Goal: Information Seeking & Learning: Learn about a topic

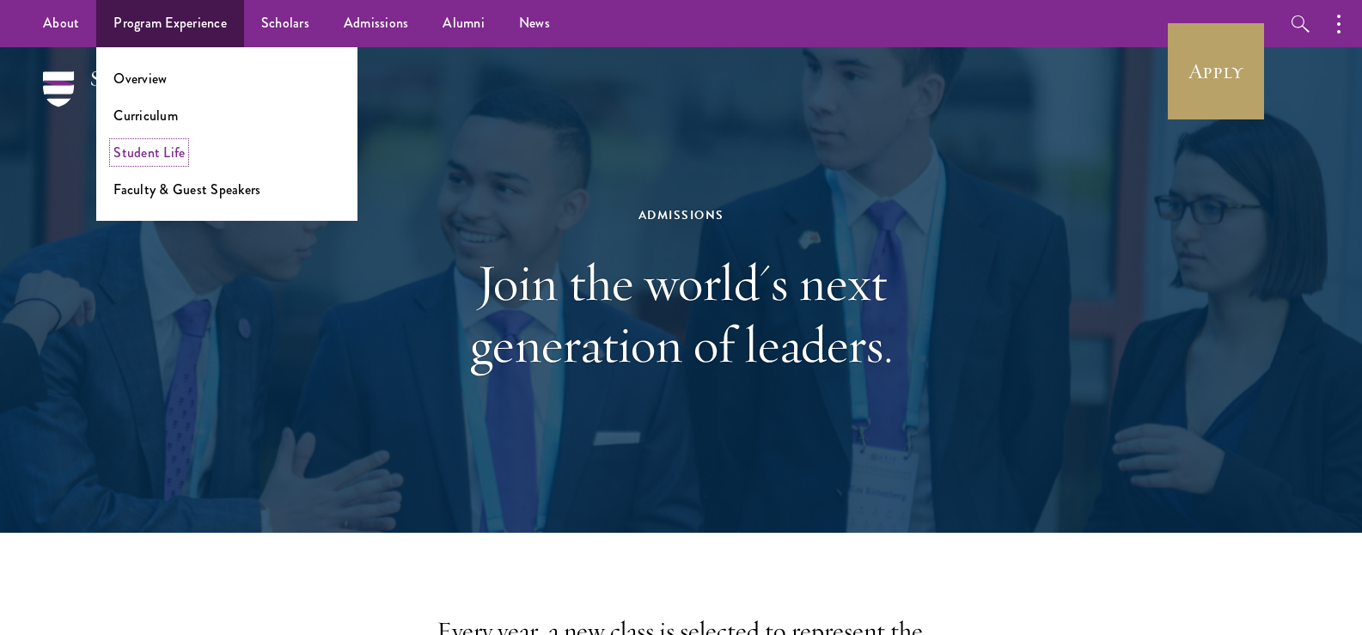
click at [180, 155] on link "Student Life" at bounding box center [148, 153] width 71 height 20
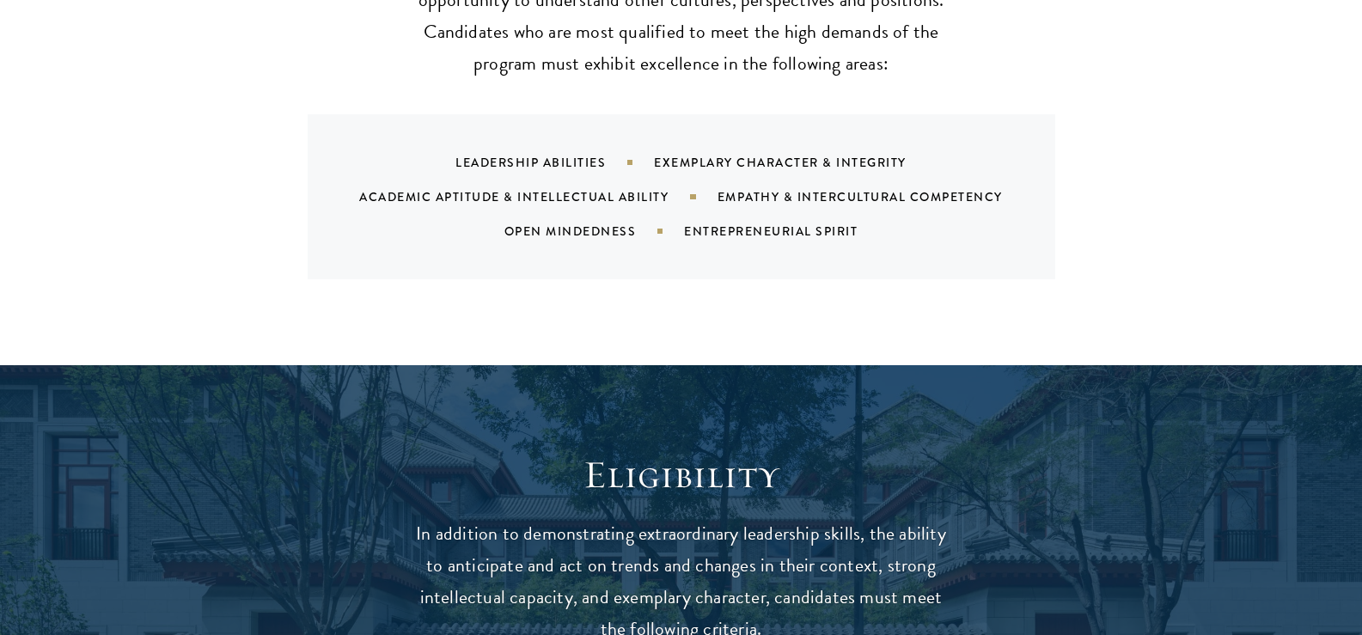
scroll to position [1866, 0]
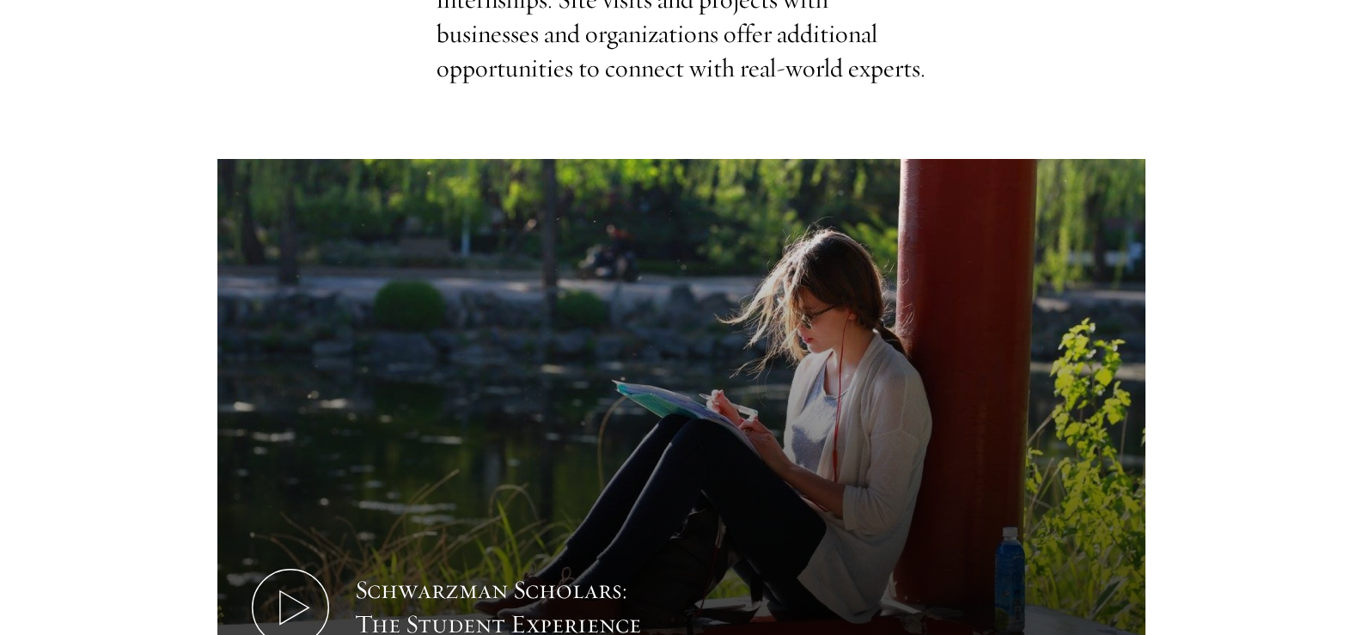
scroll to position [916, 0]
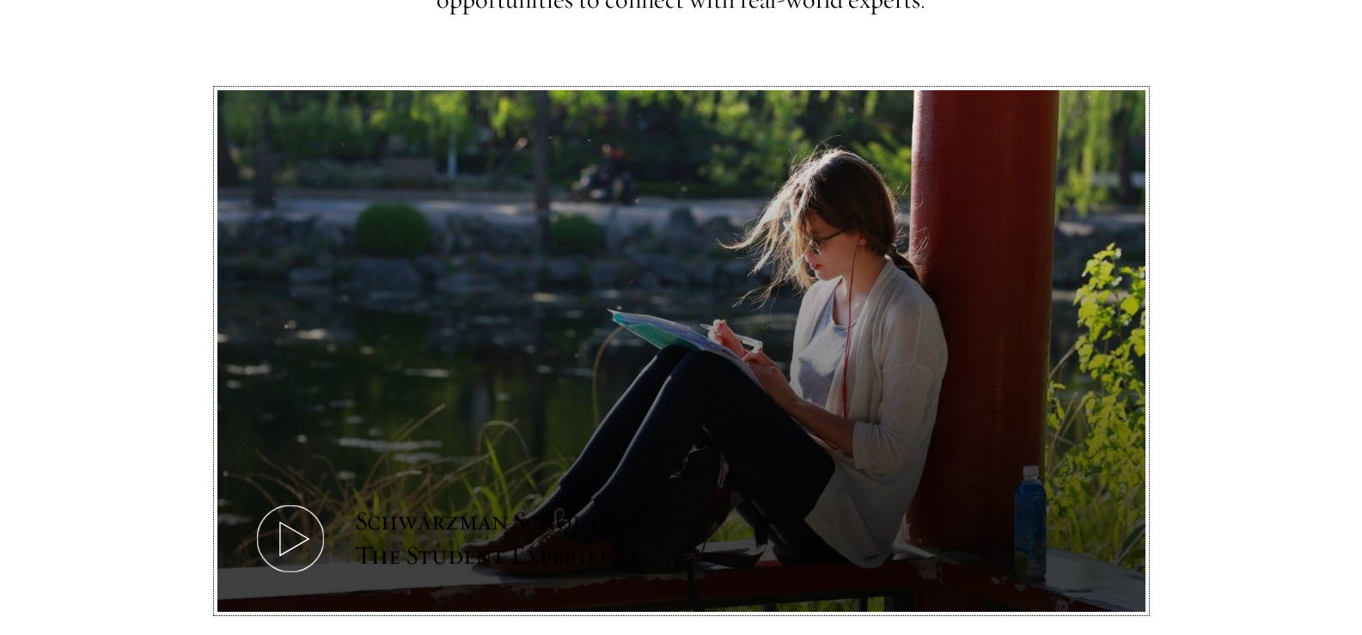
click at [295, 503] on icon at bounding box center [290, 538] width 77 height 77
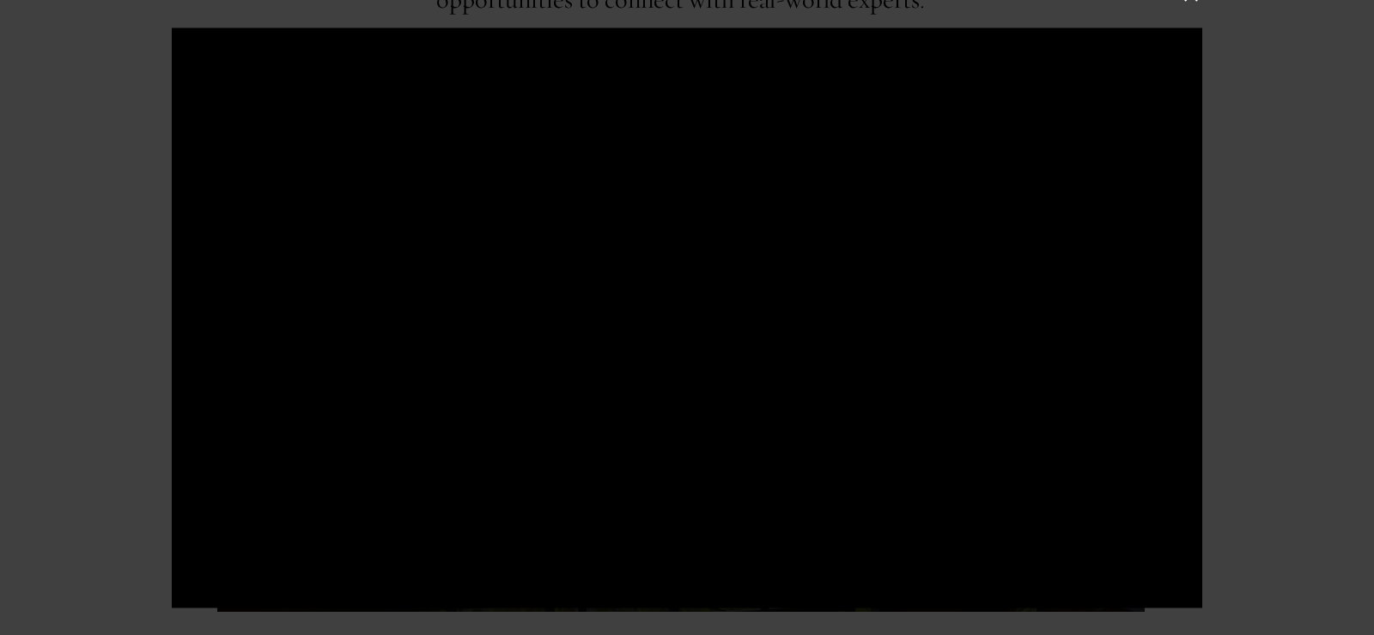
click at [667, 107] on div at bounding box center [687, 317] width 1031 height 580
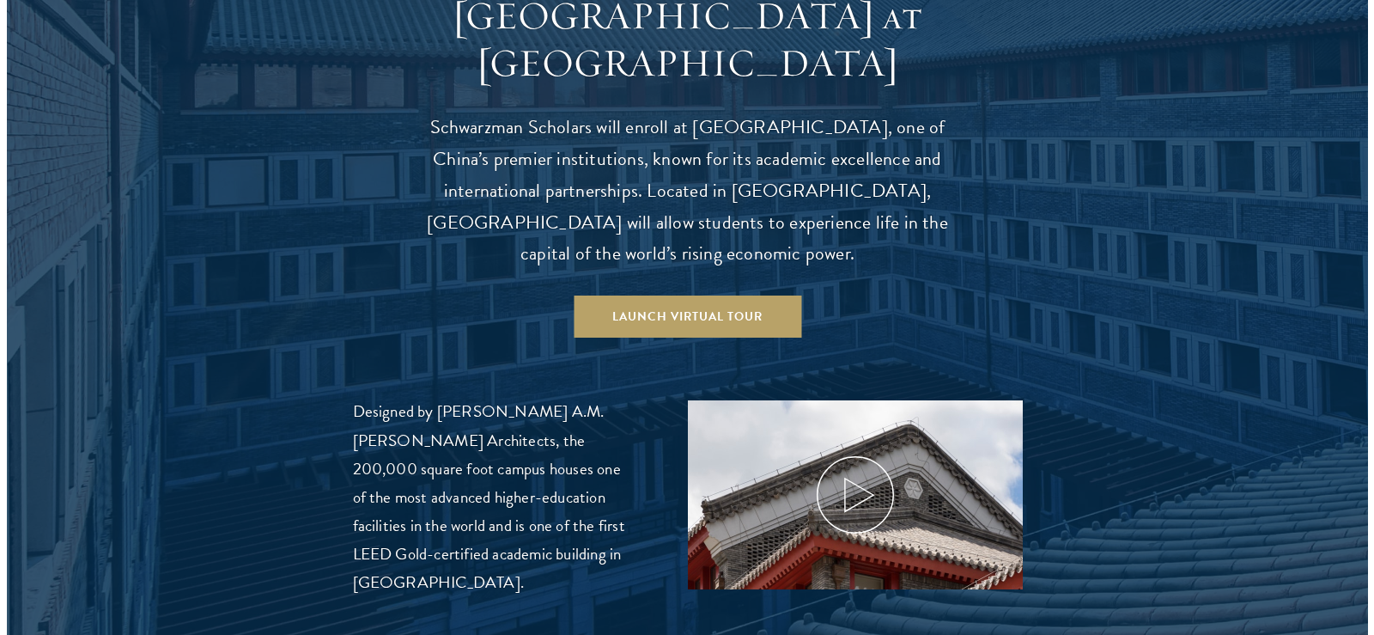
scroll to position [1763, 0]
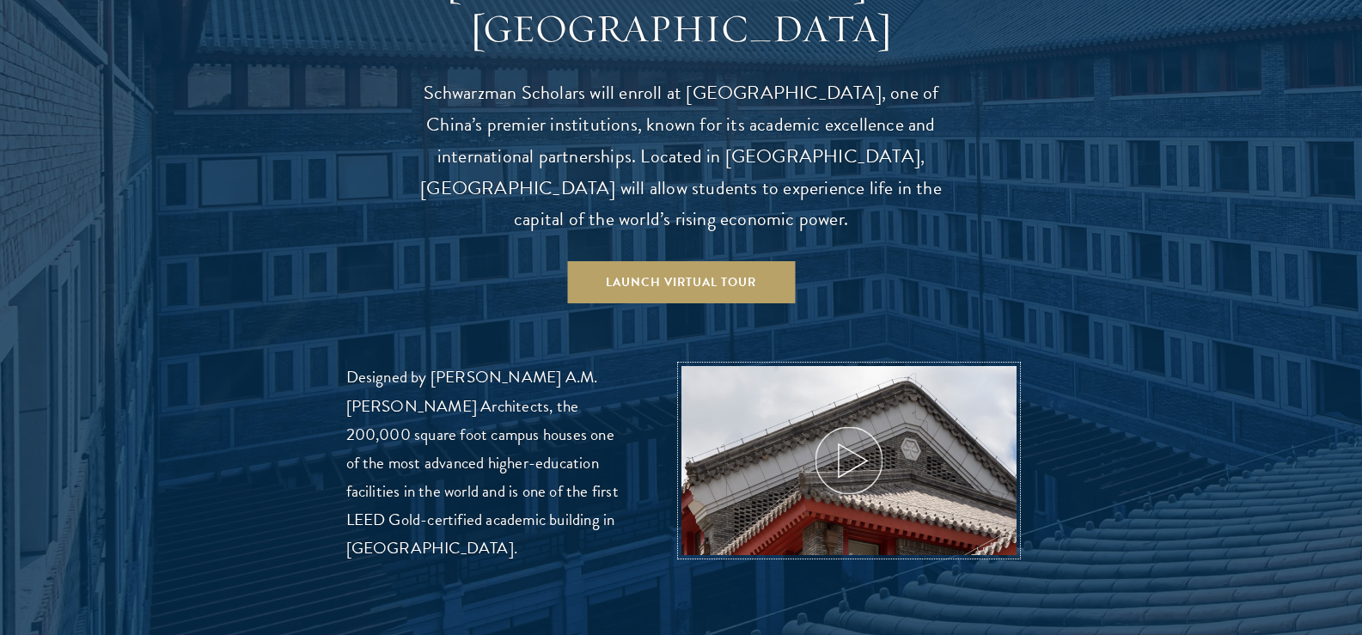
click at [852, 426] on icon at bounding box center [848, 460] width 77 height 77
